Goal: Find specific fact: Find specific fact

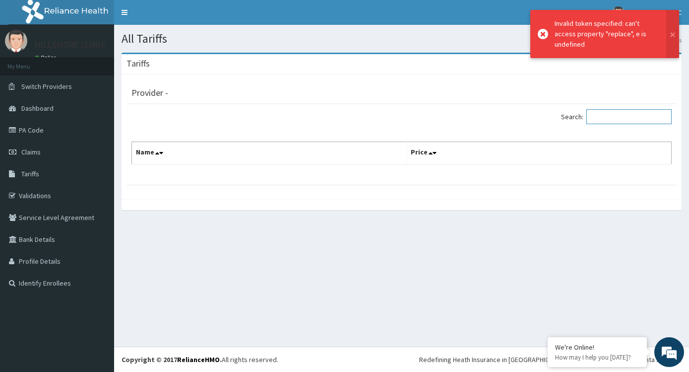
click at [607, 115] on input "Search:" at bounding box center [628, 116] width 85 height 15
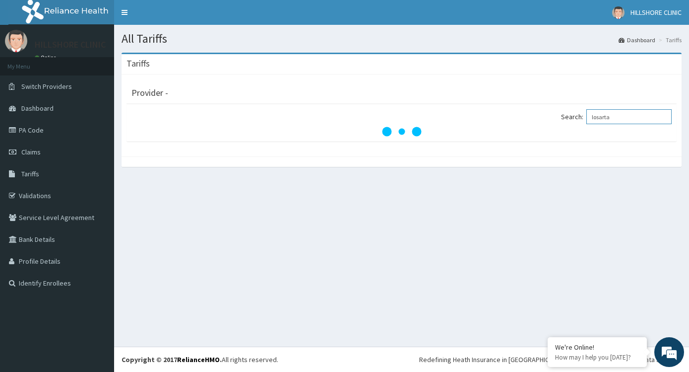
type input "[MEDICAL_DATA]"
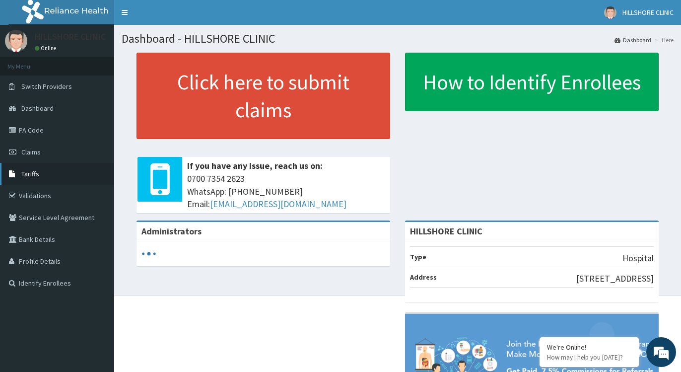
click at [31, 174] on span "Tariffs" at bounding box center [30, 173] width 18 height 9
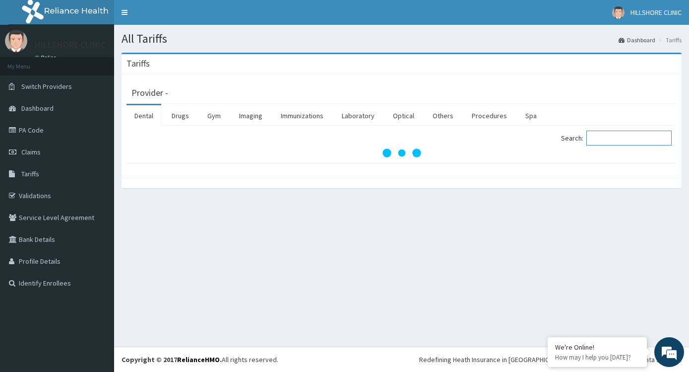
click at [603, 135] on input "Search:" at bounding box center [628, 137] width 85 height 15
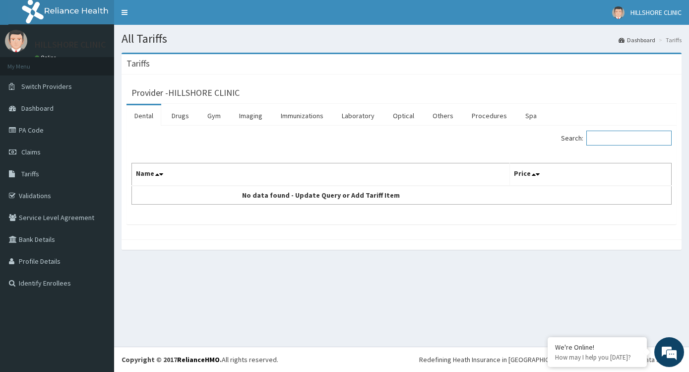
paste input "1128661"
type input "1"
type input "[MEDICAL_DATA]"
click at [536, 175] on icon at bounding box center [538, 174] width 4 height 7
click at [51, 127] on link "PA Code" at bounding box center [57, 130] width 114 height 22
